Goal: Task Accomplishment & Management: Use online tool/utility

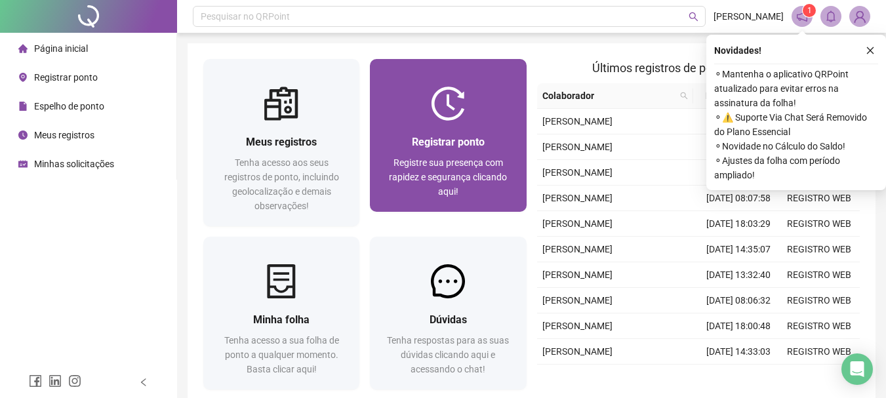
click at [439, 142] on span "Registrar ponto" at bounding box center [448, 142] width 73 height 12
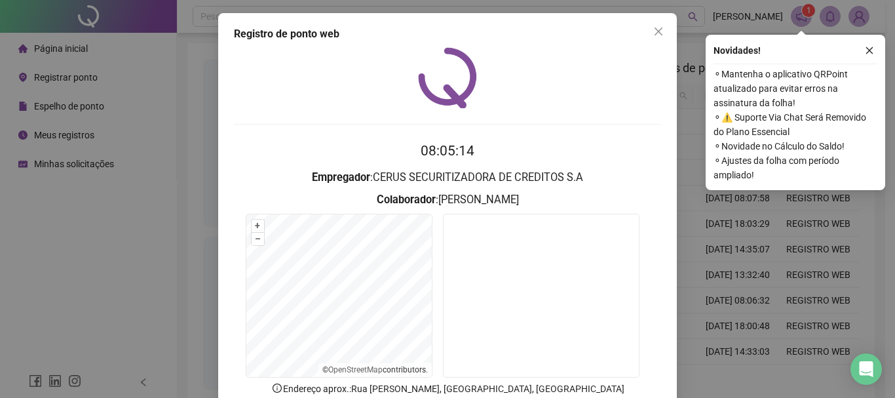
scroll to position [85, 0]
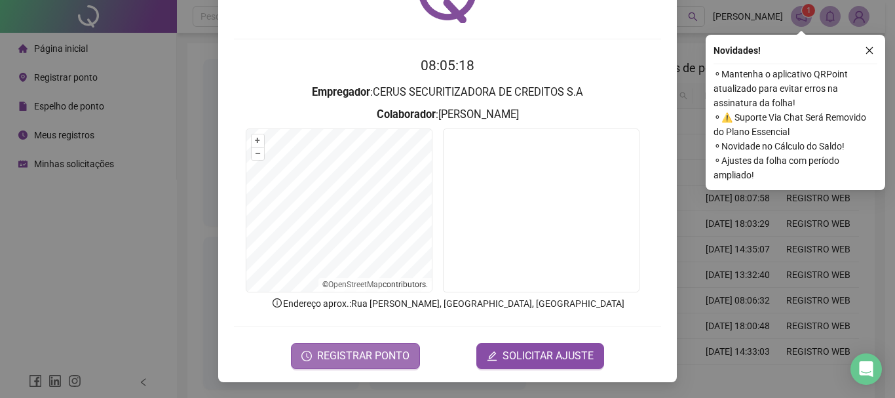
click at [360, 355] on span "REGISTRAR PONTO" at bounding box center [363, 356] width 92 height 16
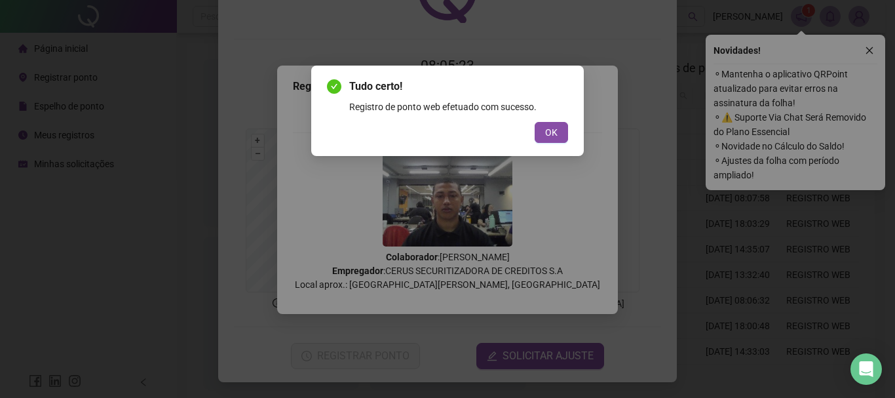
click at [549, 134] on span "OK" at bounding box center [551, 132] width 12 height 14
